Goal: Task Accomplishment & Management: Use online tool/utility

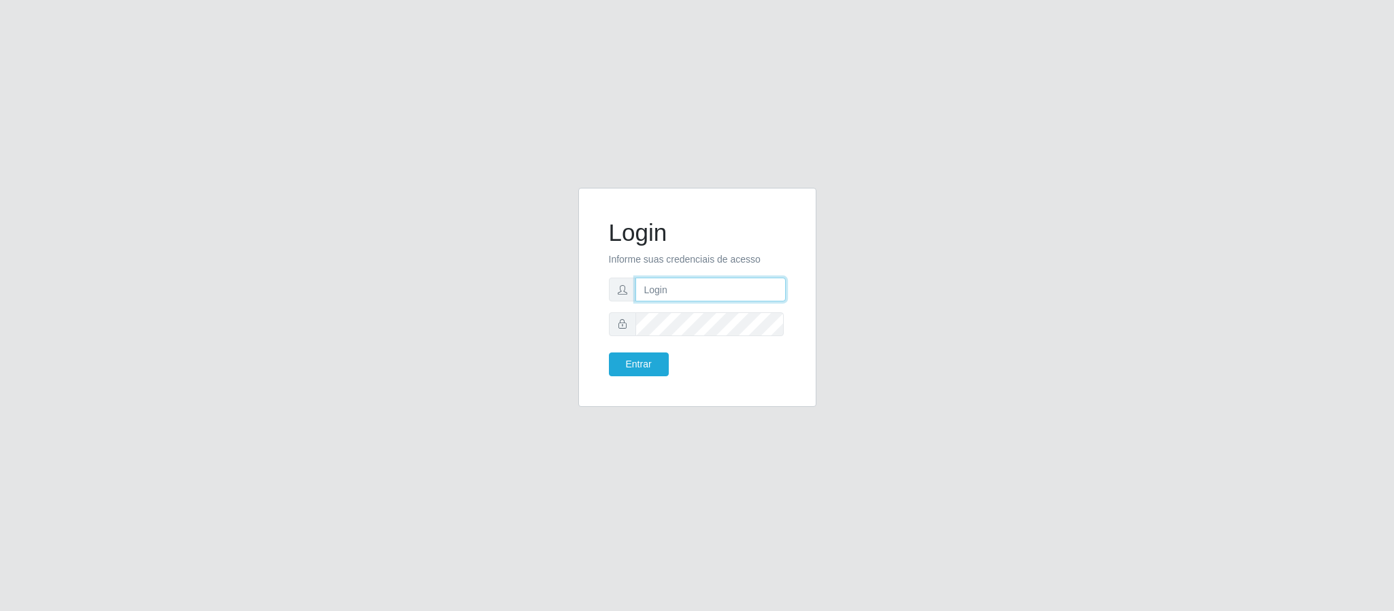
click at [676, 282] on input "text" at bounding box center [711, 290] width 150 height 24
type input "[PERSON_NAME].[PERSON_NAME]@queirozatacadao"
click at [609, 352] on button "Entrar" at bounding box center [639, 364] width 60 height 24
click at [627, 365] on button "Entrar" at bounding box center [639, 364] width 60 height 24
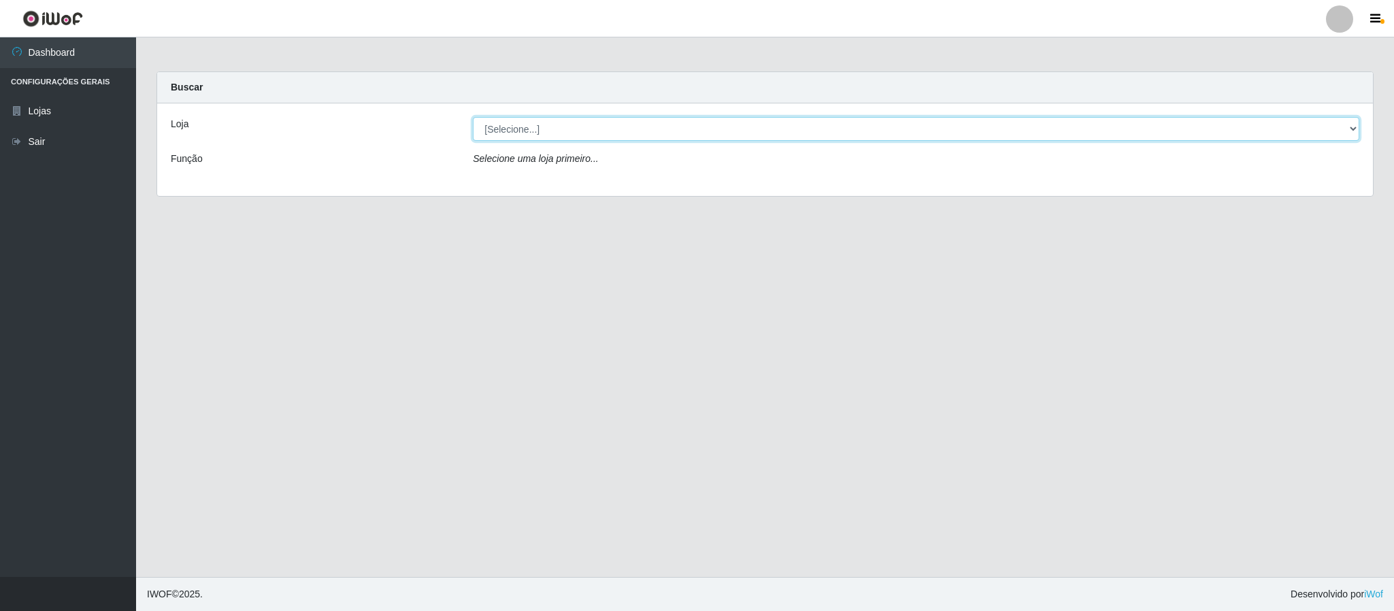
click at [1354, 131] on select "[Selecione...] Queiroz Atacadão - Coophab" at bounding box center [916, 129] width 887 height 24
select select "463"
click at [473, 117] on select "[Selecione...] Queiroz Atacadão - Coophab" at bounding box center [916, 129] width 887 height 24
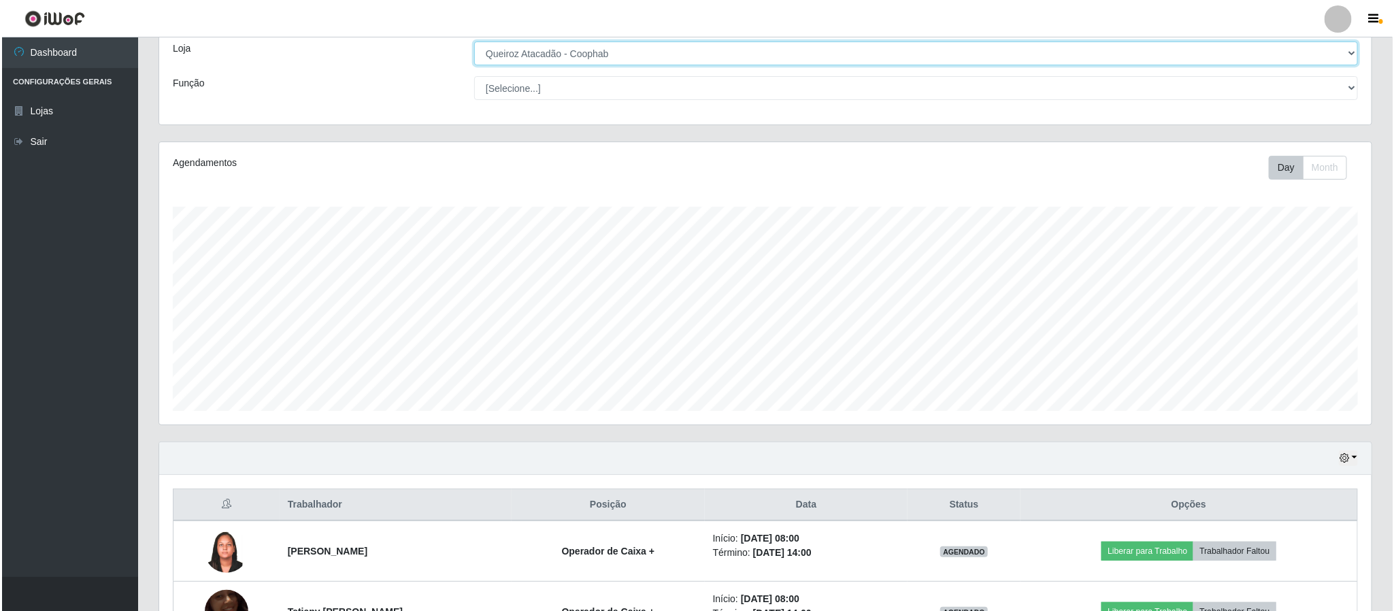
scroll to position [176, 0]
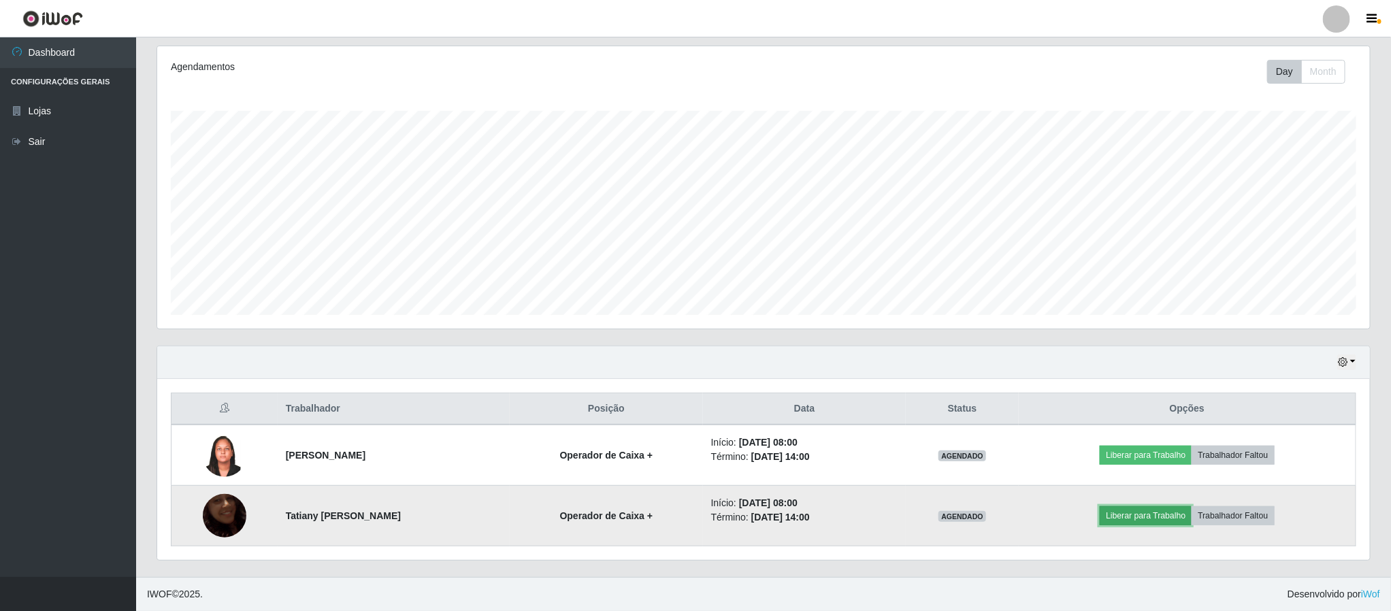
click at [1162, 521] on button "Liberar para Trabalho" at bounding box center [1146, 515] width 92 height 19
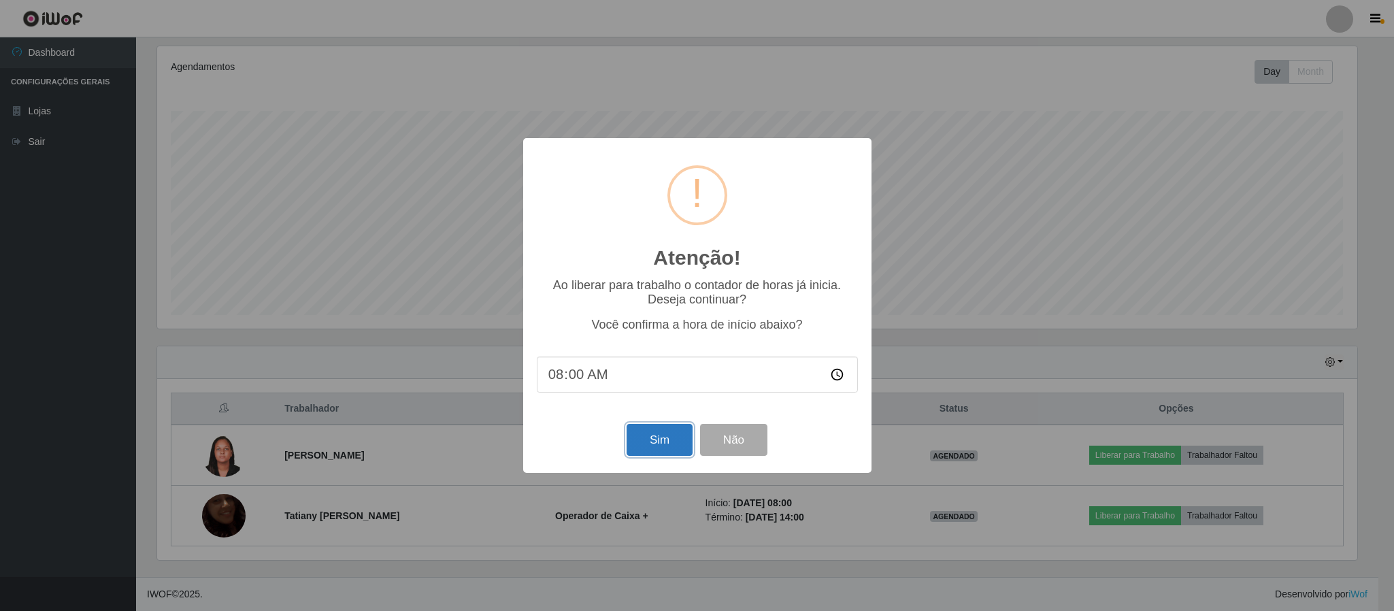
click at [690, 448] on button "Sim" at bounding box center [660, 440] width 66 height 32
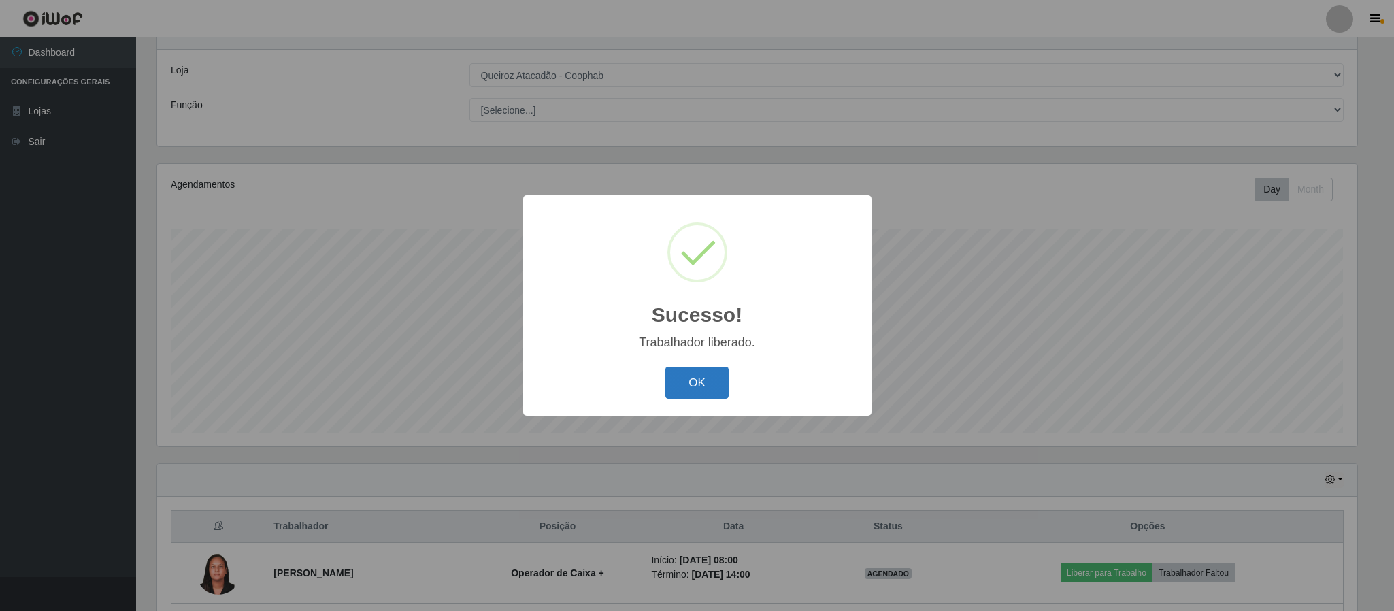
click at [699, 380] on button "OK" at bounding box center [696, 383] width 63 height 32
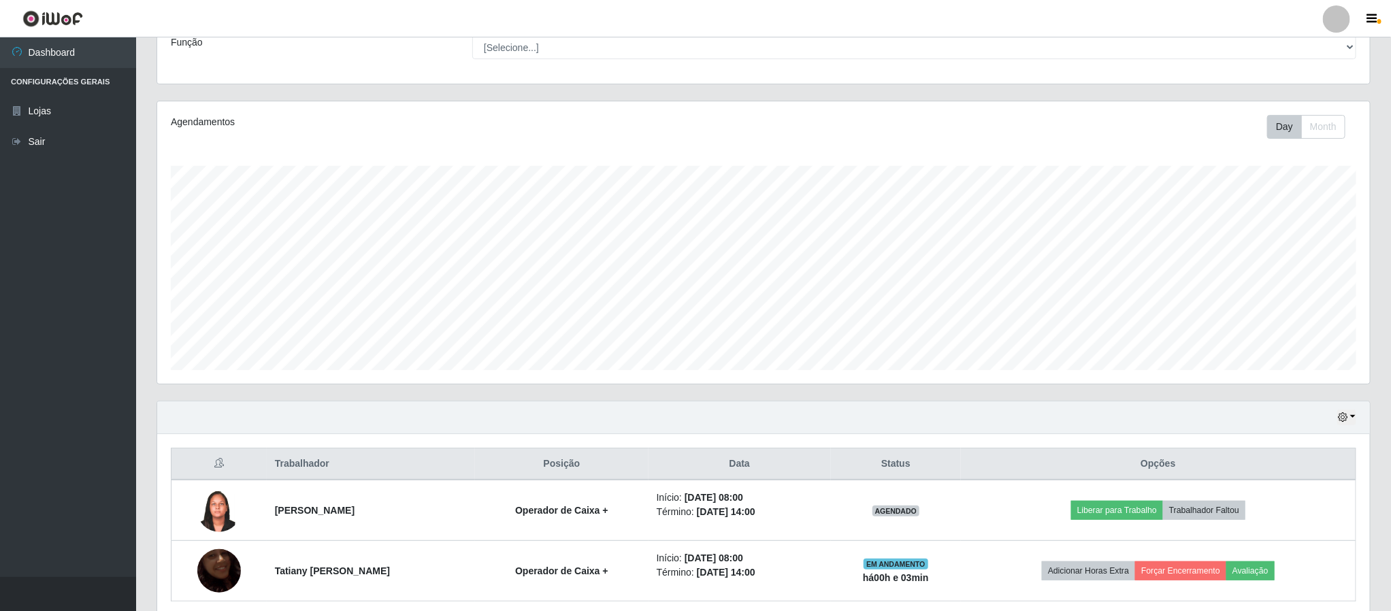
scroll to position [176, 0]
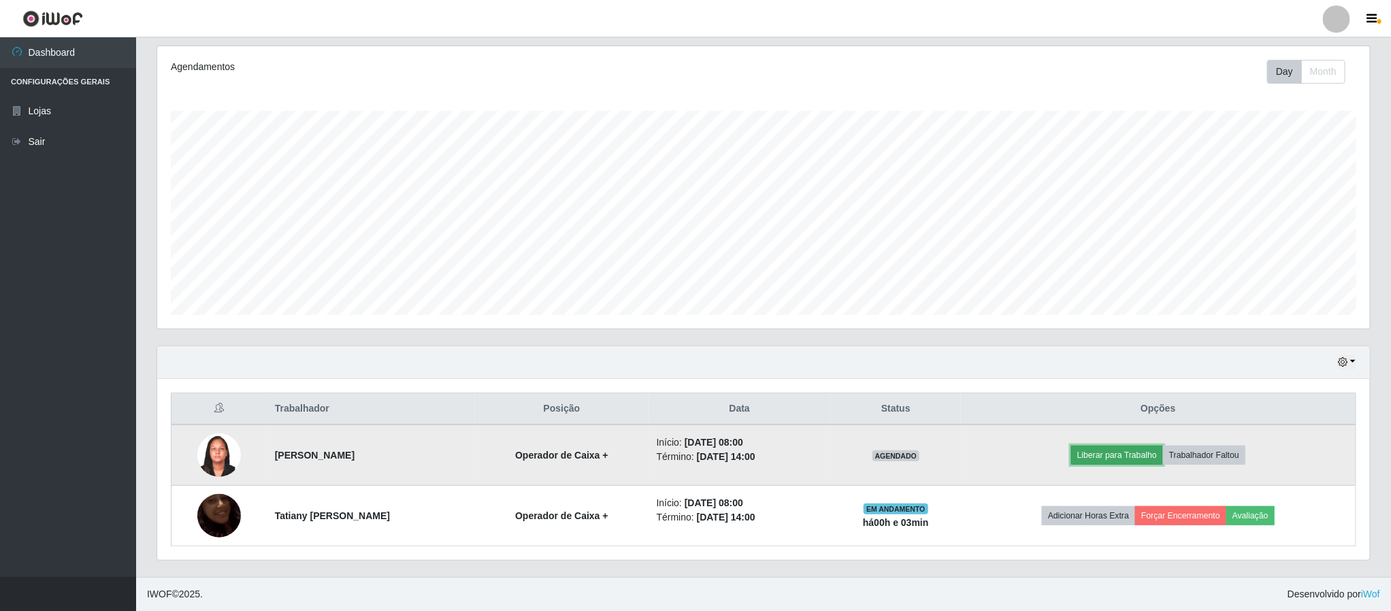
click at [1121, 461] on button "Liberar para Trabalho" at bounding box center [1117, 455] width 92 height 19
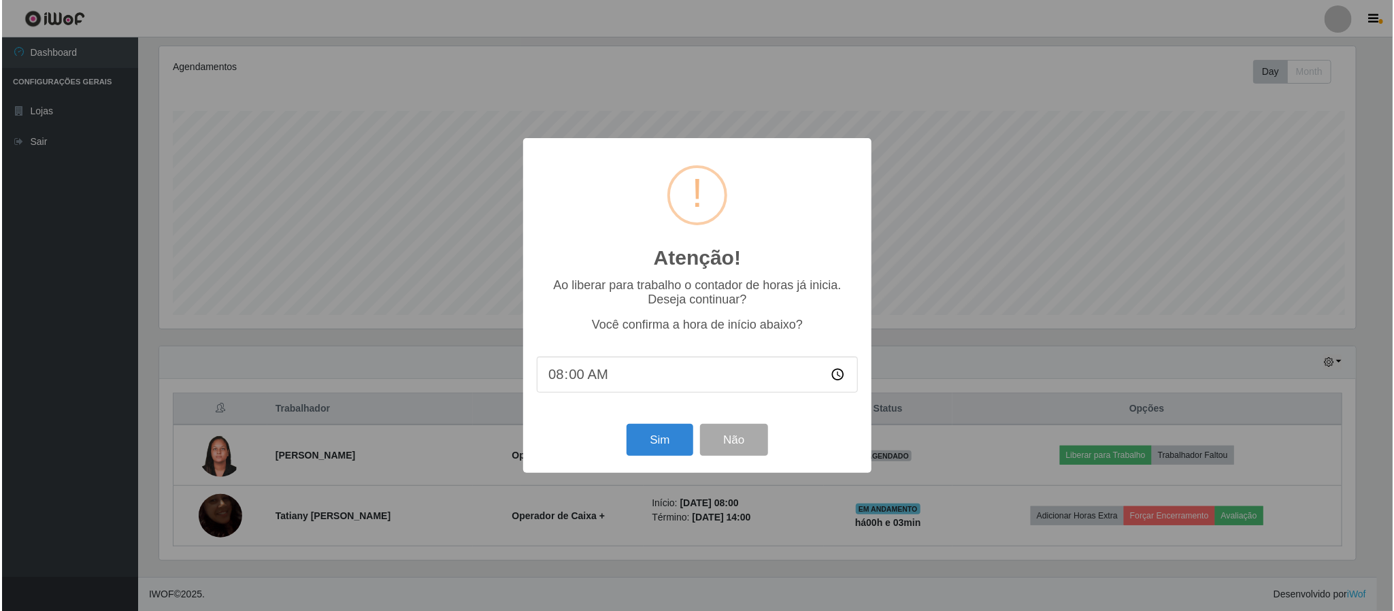
scroll to position [284, 1200]
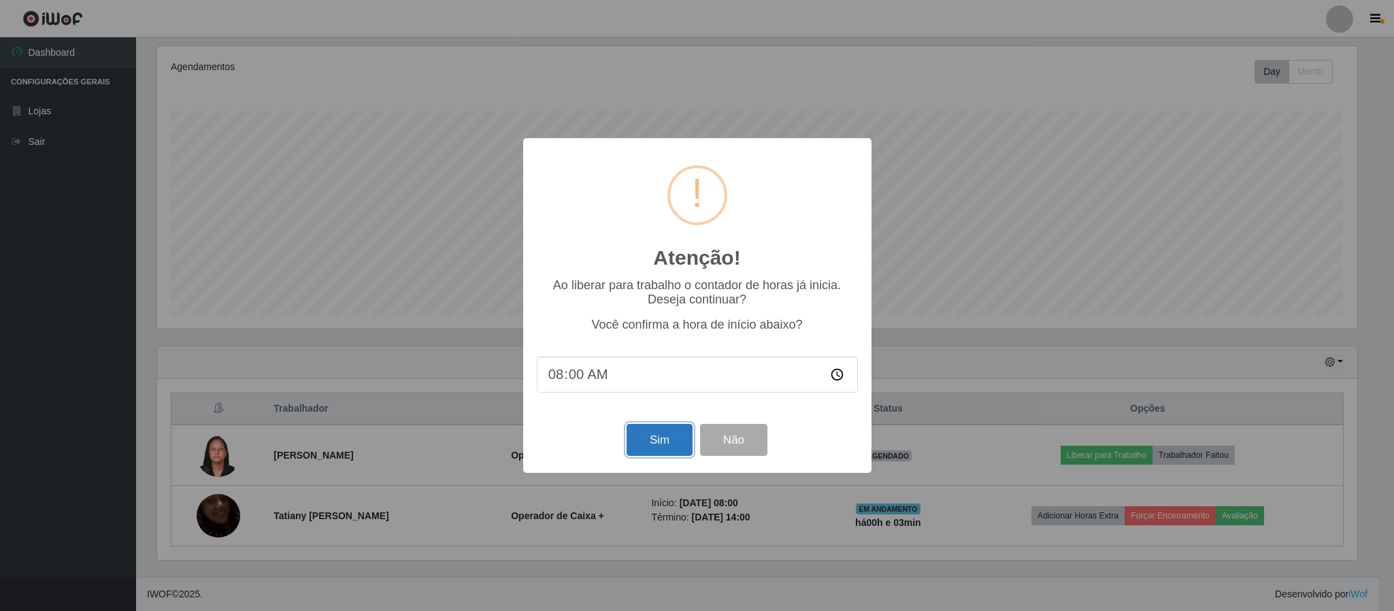
click at [652, 448] on button "Sim" at bounding box center [660, 440] width 66 height 32
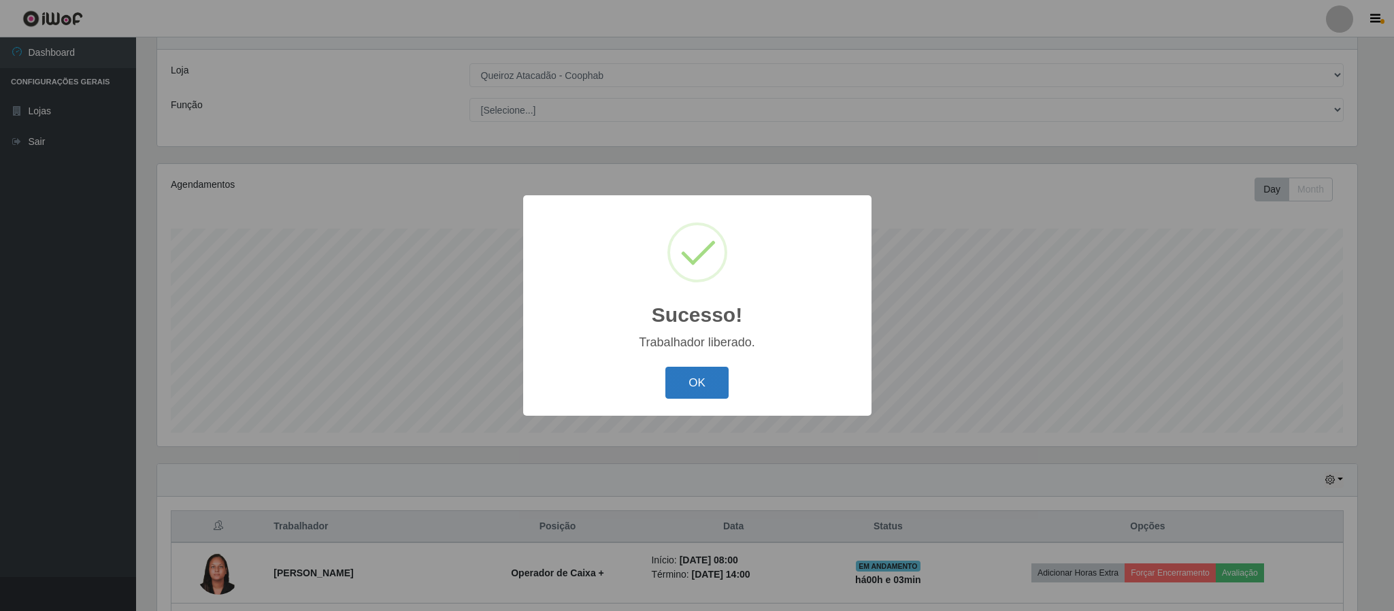
click at [686, 392] on button "OK" at bounding box center [696, 383] width 63 height 32
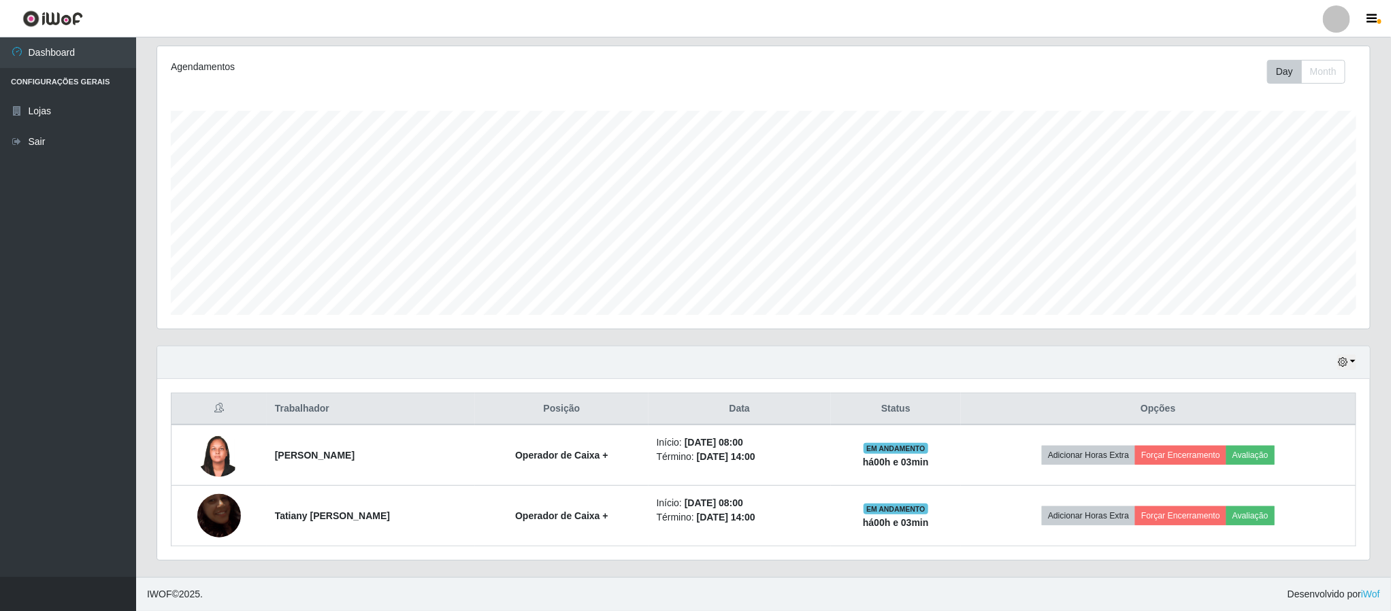
scroll to position [176, 0]
